Goal: Book appointment/travel/reservation

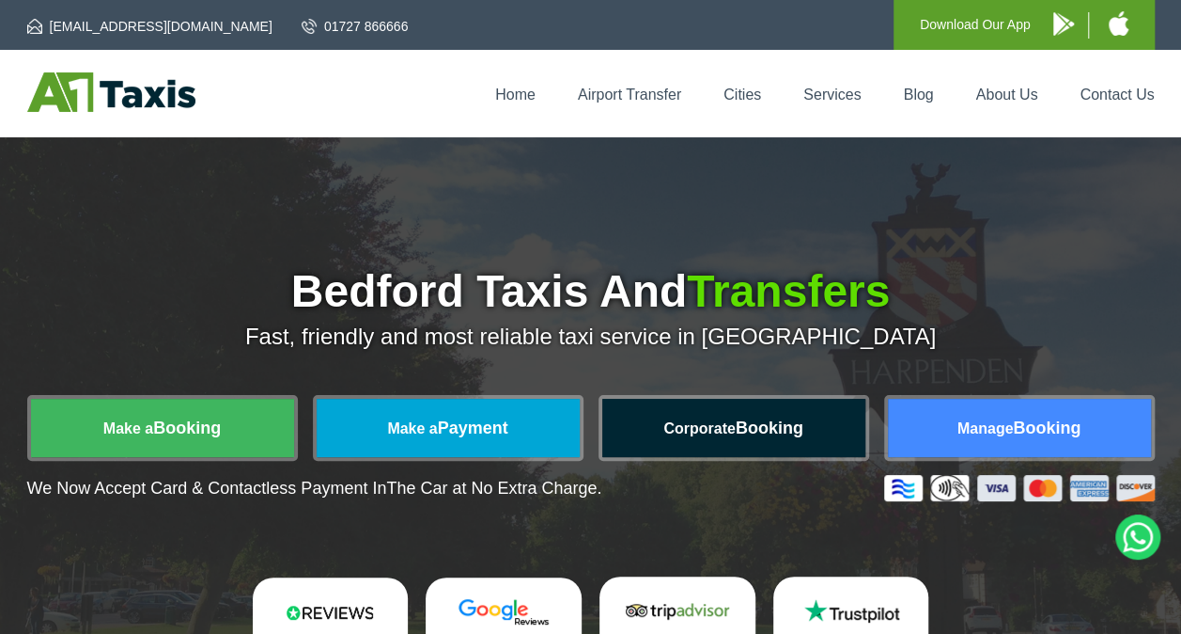
click at [800, 415] on link "Corporate Booking" at bounding box center [733, 428] width 263 height 58
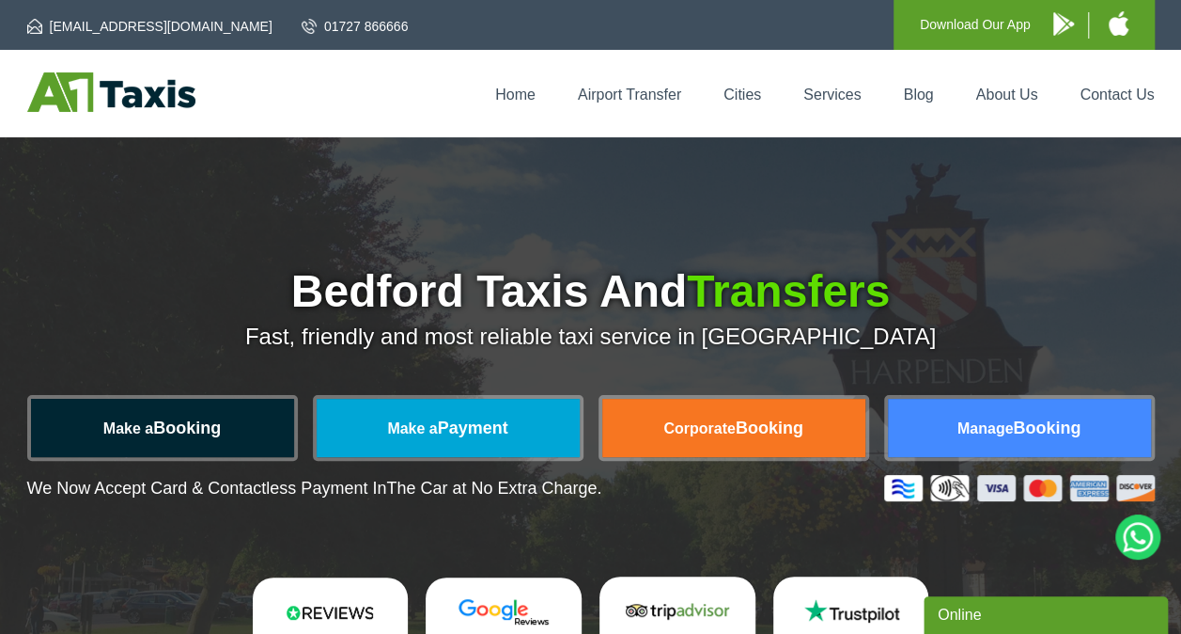
click at [222, 413] on link "Make a Booking" at bounding box center [162, 428] width 263 height 58
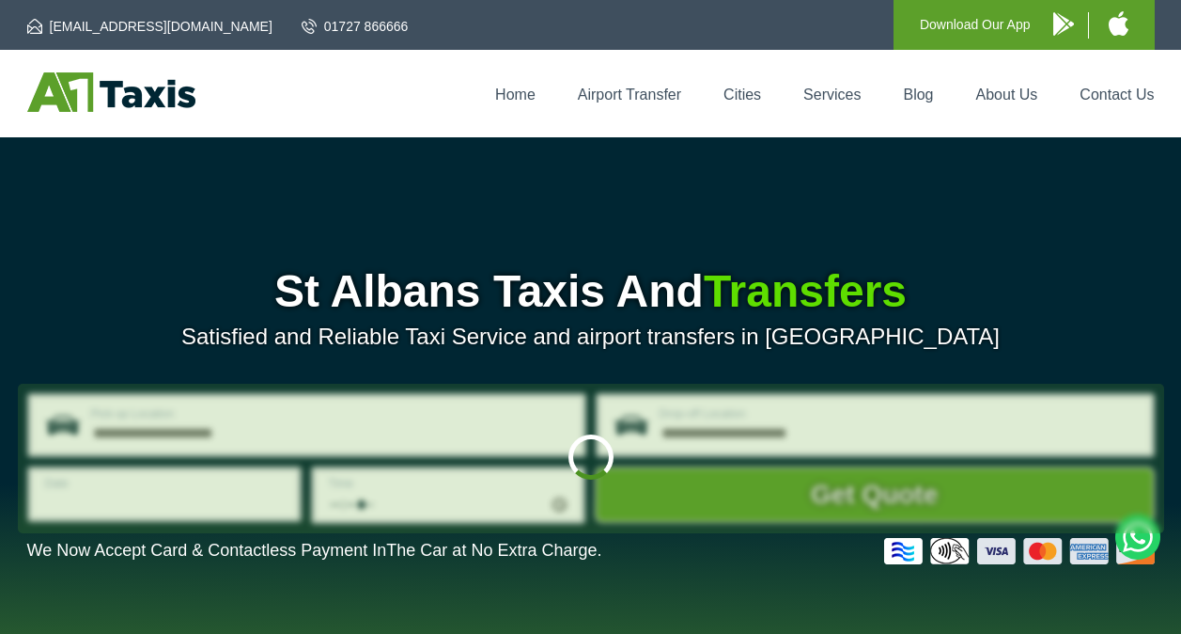
type input "**********"
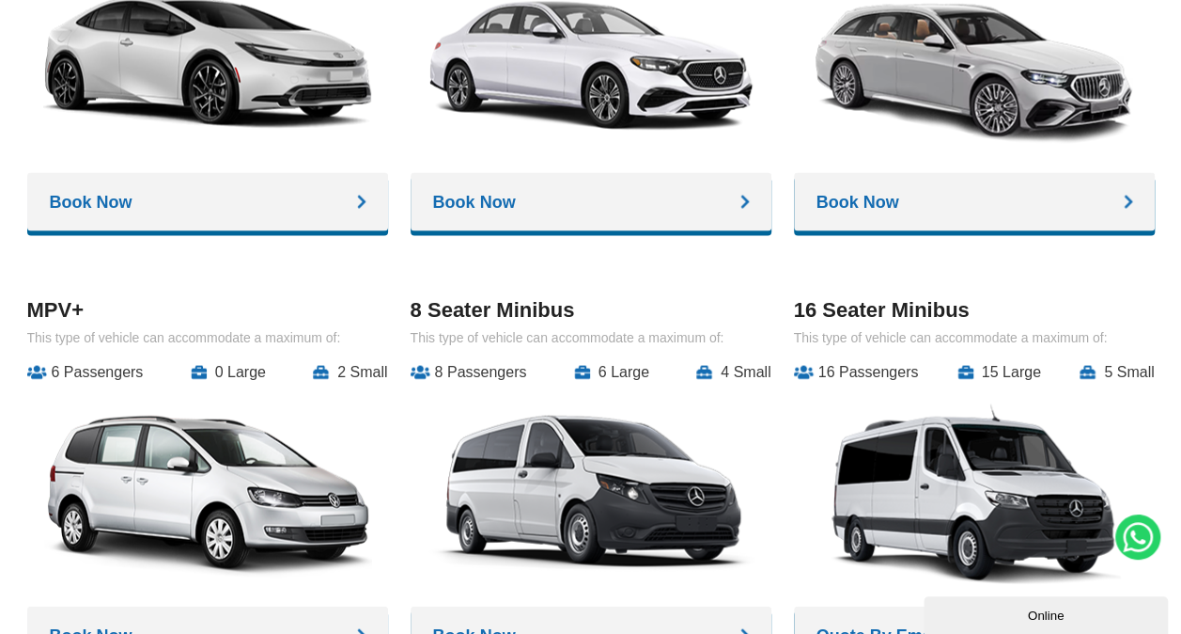
scroll to position [1598, 0]
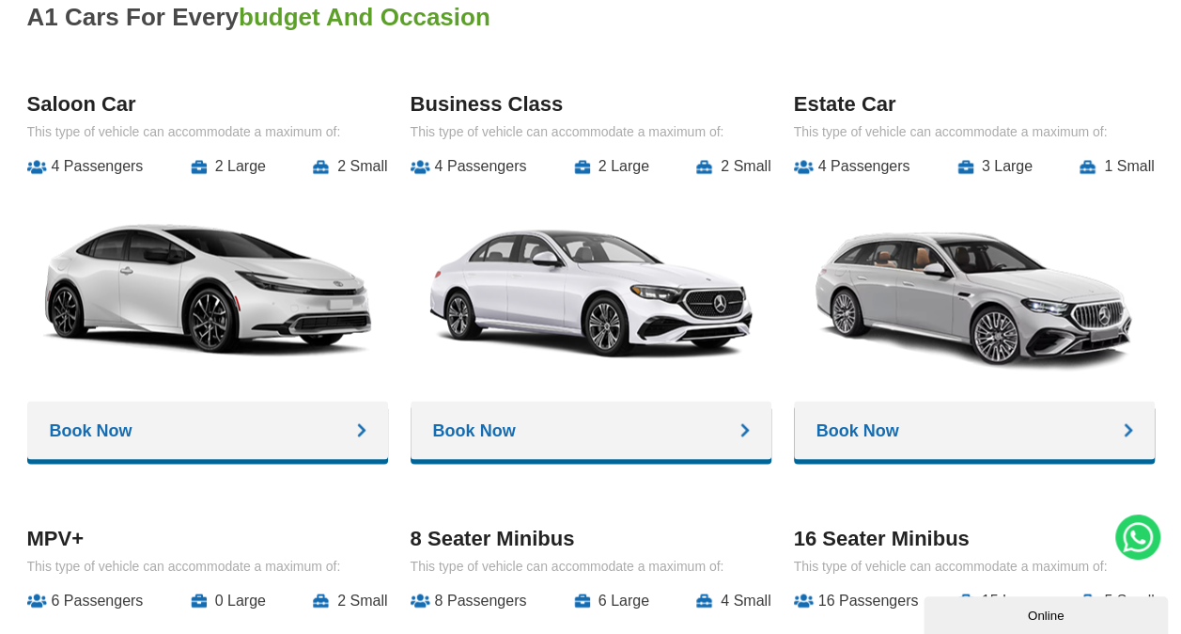
drag, startPoint x: 556, startPoint y: 227, endPoint x: 564, endPoint y: 139, distance: 88.7
click at [556, 227] on img at bounding box center [591, 287] width 329 height 197
drag, startPoint x: 476, startPoint y: 140, endPoint x: 709, endPoint y: 146, distance: 233.2
click at [709, 146] on div "Business Class This type of vehicle can accommodate a maximum of: 4 Passengers …" at bounding box center [591, 278] width 361 height 373
click at [638, 441] on link "Book Now" at bounding box center [591, 429] width 361 height 58
